Goal: Information Seeking & Learning: Learn about a topic

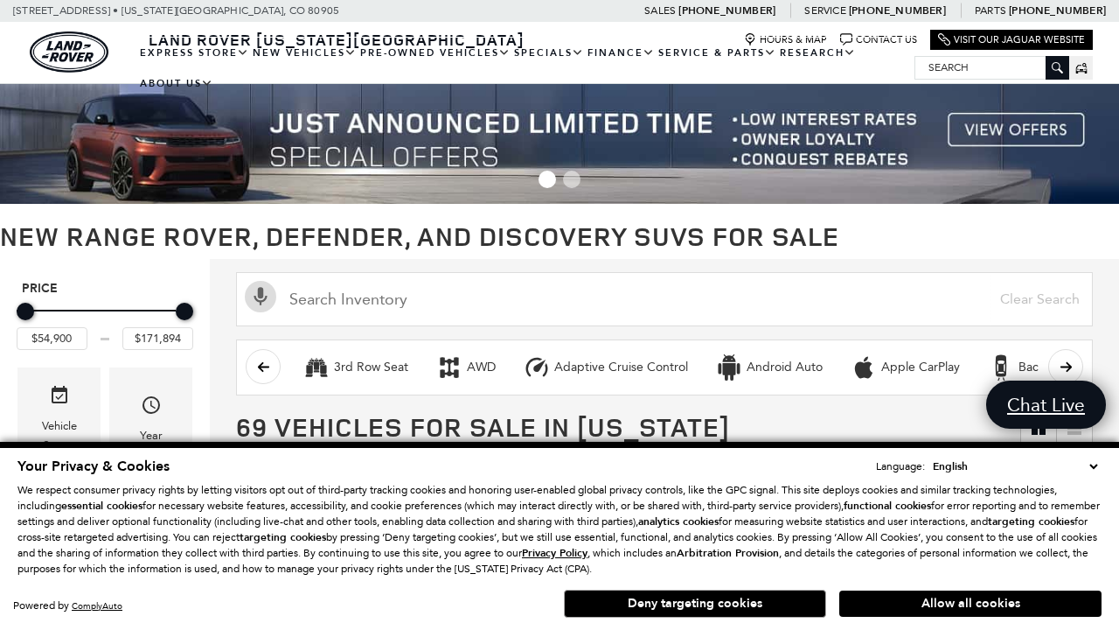
scroll to position [791, 0]
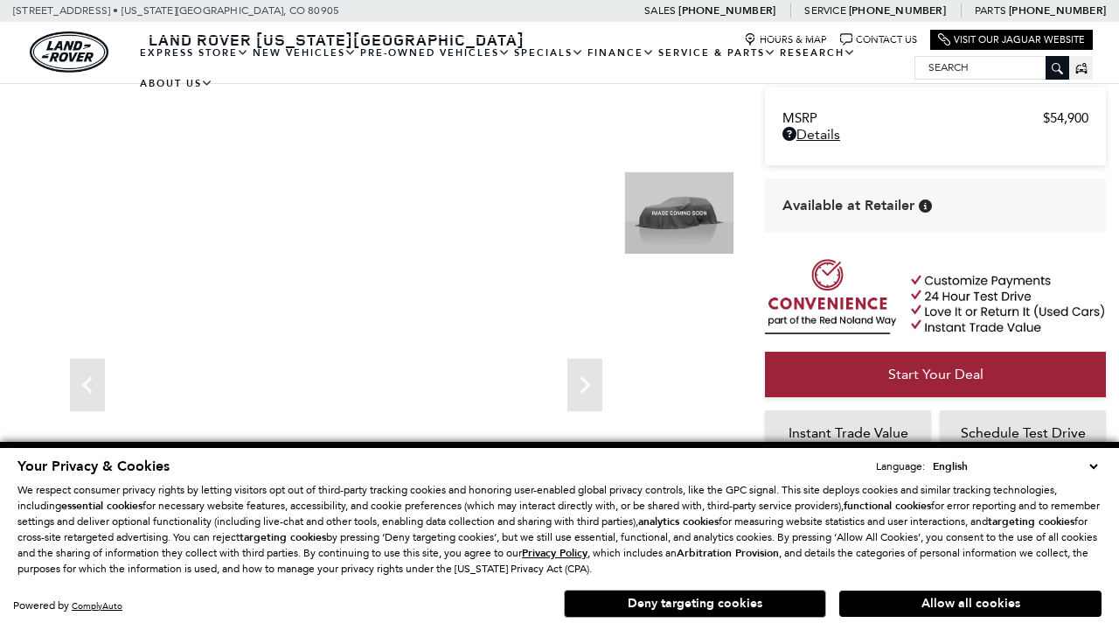
scroll to position [825, 0]
